Goal: Information Seeking & Learning: Learn about a topic

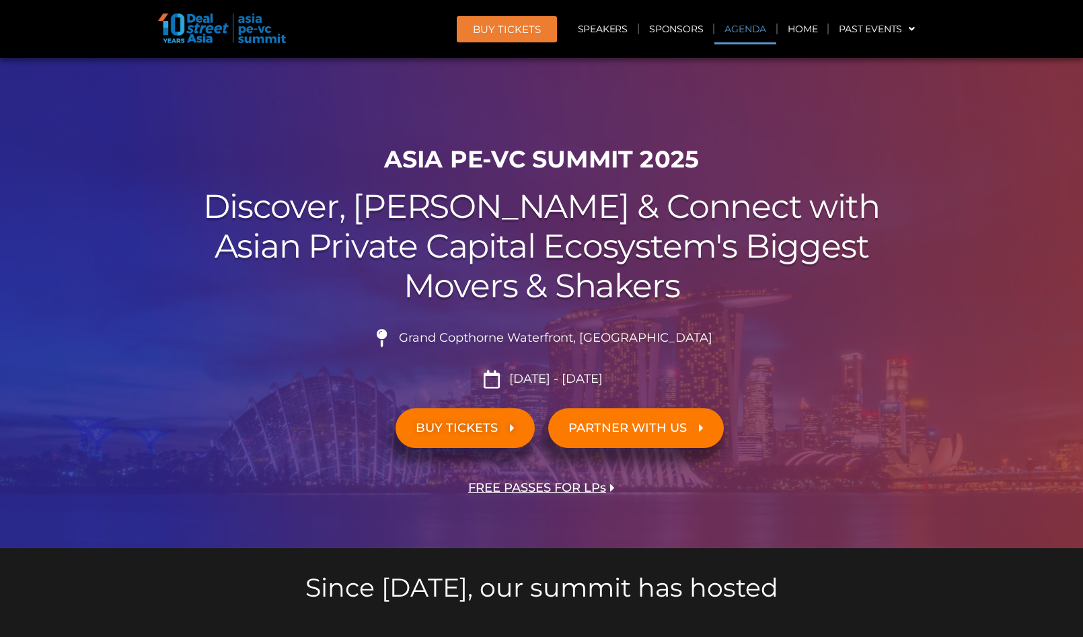
click at [747, 24] on link "Agenda" at bounding box center [745, 28] width 62 height 31
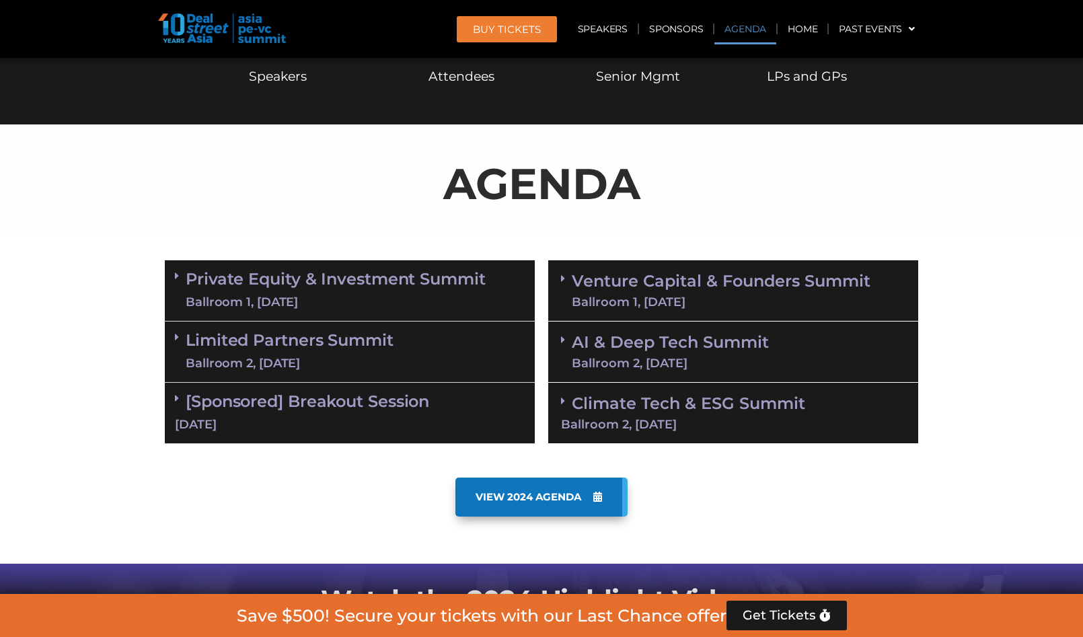
scroll to position [704, 0]
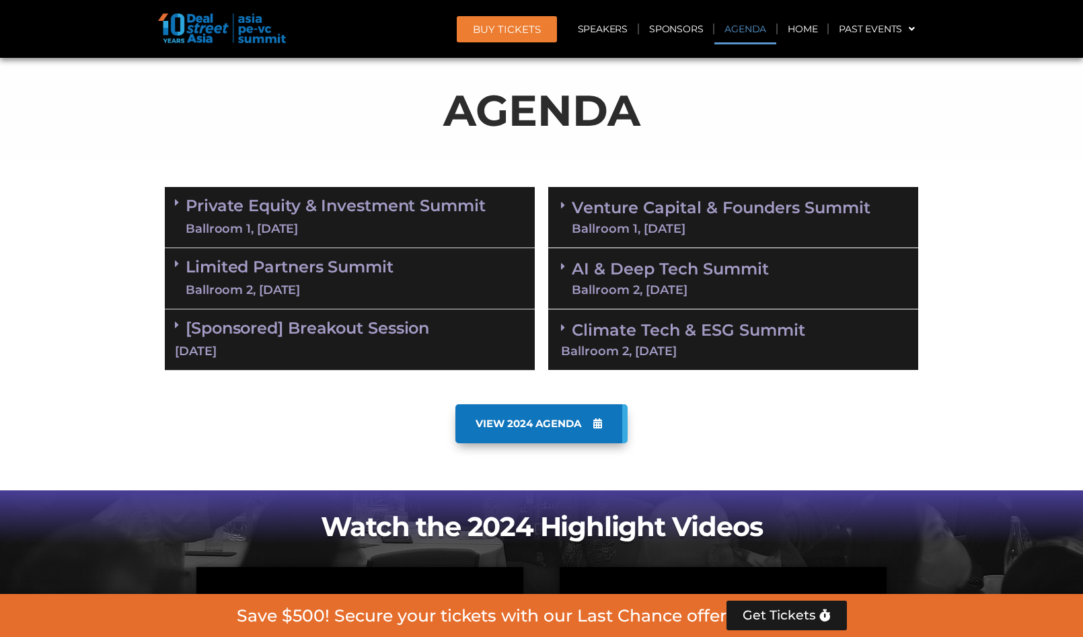
click at [316, 225] on div "Ballroom 1, [DATE]" at bounding box center [336, 229] width 300 height 17
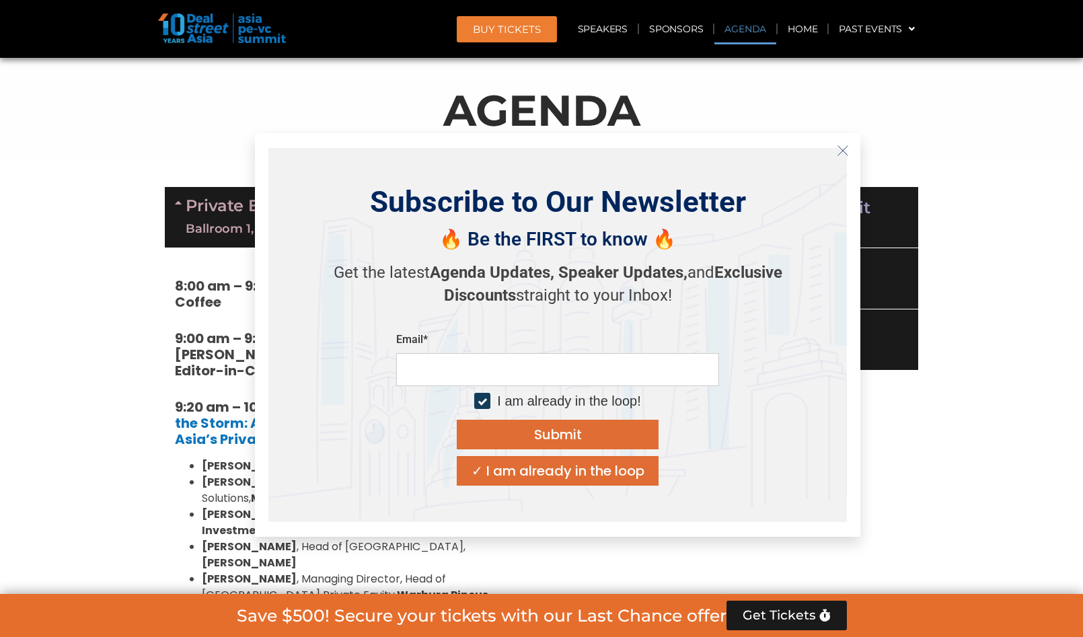
scroll to position [839, 0]
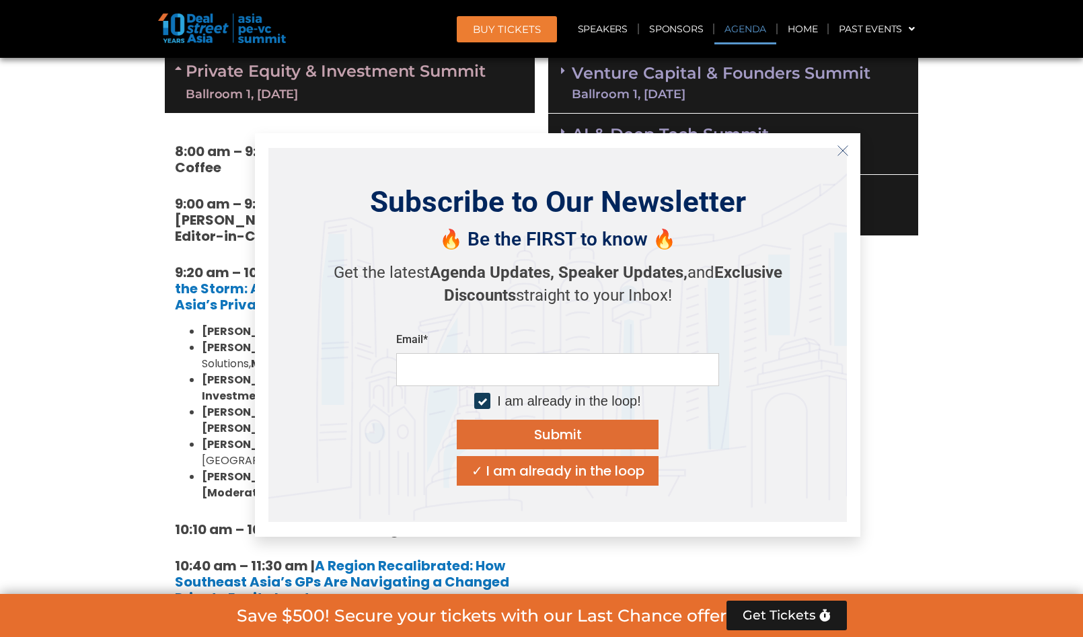
click at [841, 153] on icon "Close" at bounding box center [843, 151] width 12 height 12
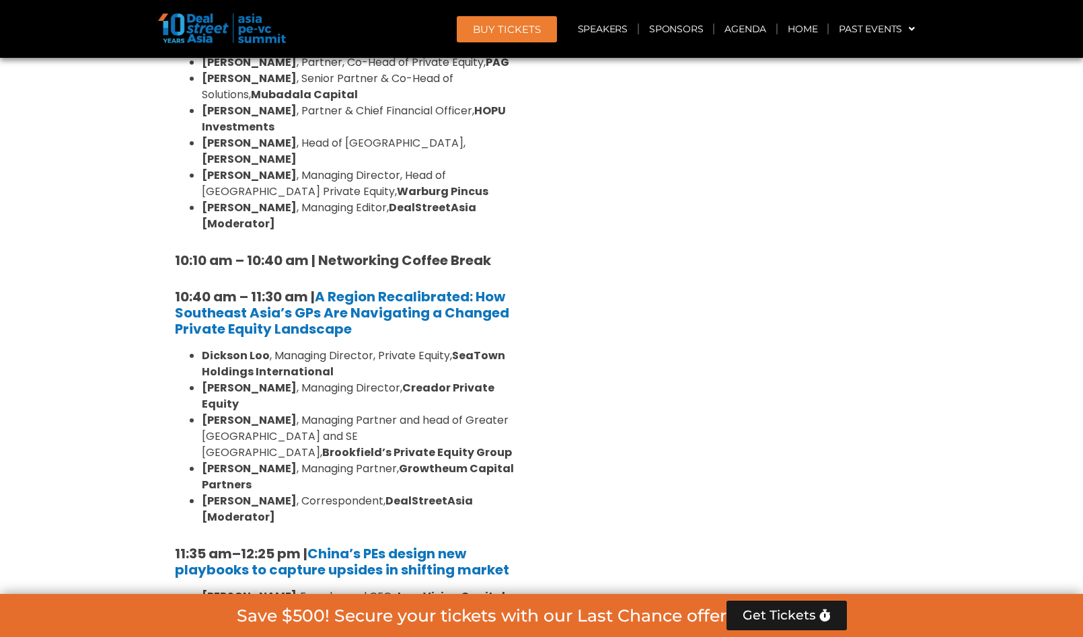
scroll to position [1242, 0]
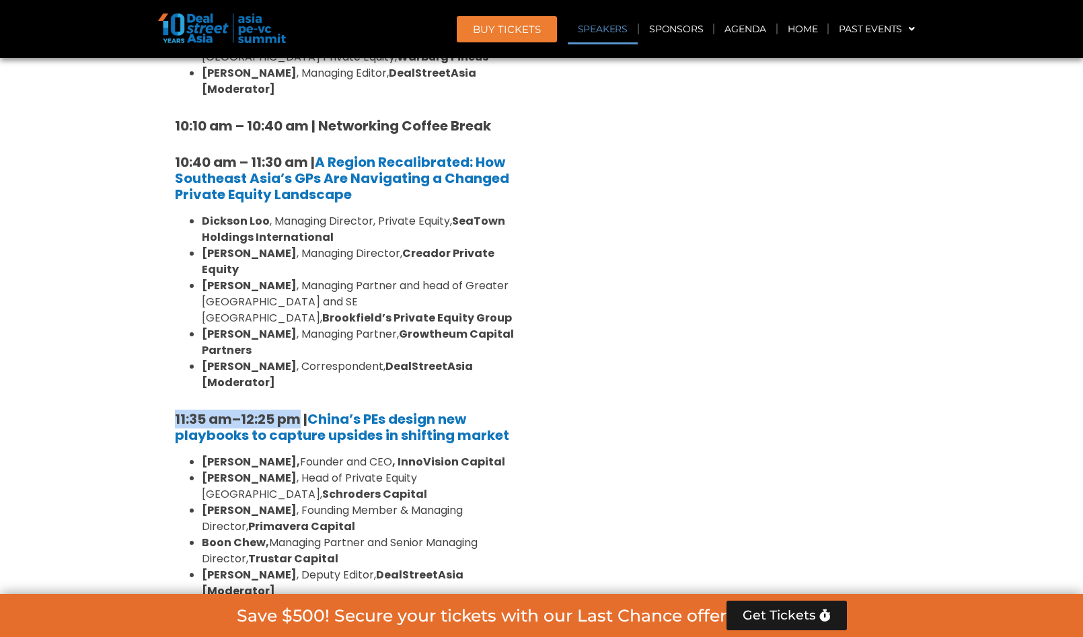
drag, startPoint x: 166, startPoint y: 350, endPoint x: 301, endPoint y: 356, distance: 134.6
copy h5 "11:35 am – 12:25 pm"
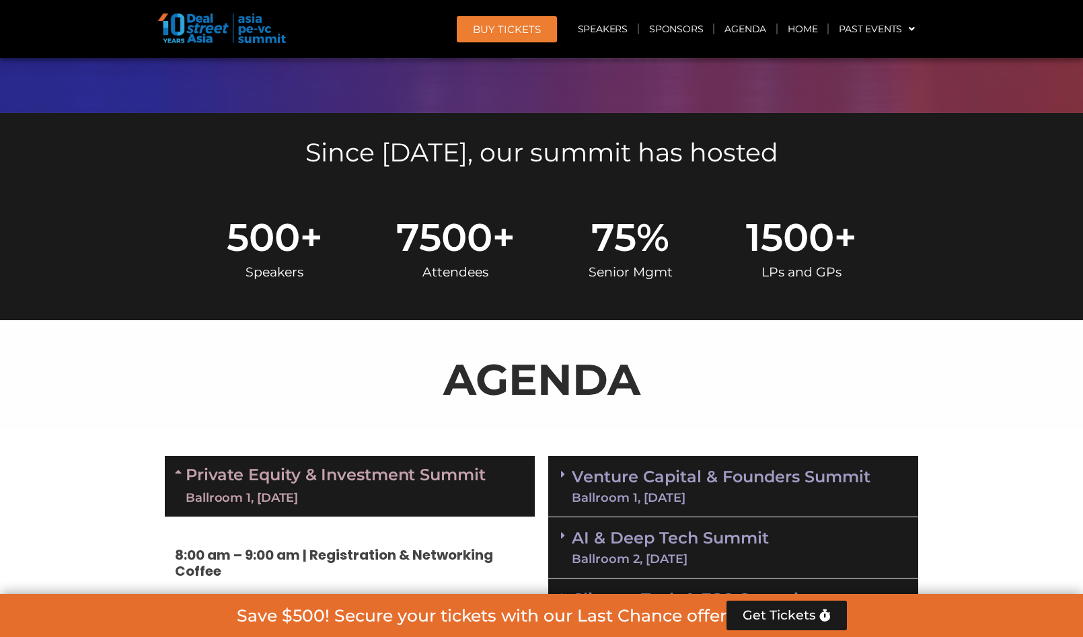
scroll to position [99, 0]
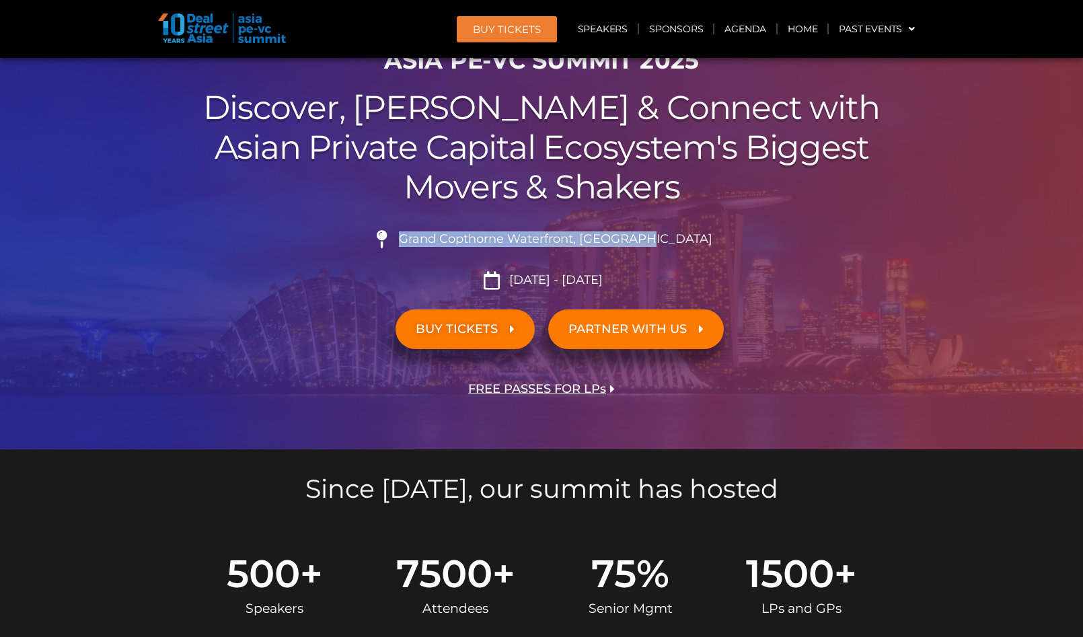
drag, startPoint x: 434, startPoint y: 240, endPoint x: 677, endPoint y: 235, distance: 242.2
click at [677, 235] on span "Grand Copthorne Waterfront, [GEOGRAPHIC_DATA]​" at bounding box center [553, 239] width 317 height 15
copy span "Grand Copthorne Waterfront, [GEOGRAPHIC_DATA]"
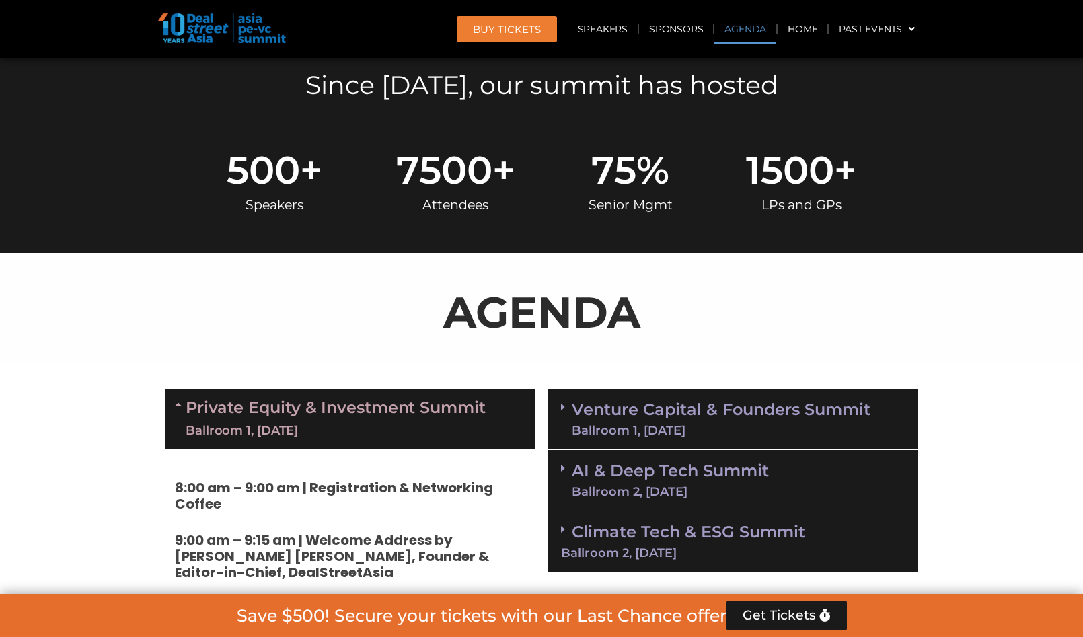
scroll to position [771, 0]
